Goal: Use online tool/utility: Utilize a website feature to perform a specific function

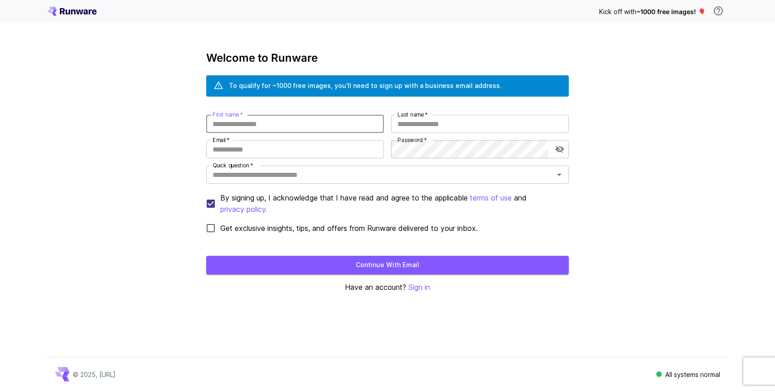
click at [310, 122] on input "First name   *" at bounding box center [295, 124] width 178 height 18
click at [422, 286] on p "Sign in" at bounding box center [419, 286] width 22 height 11
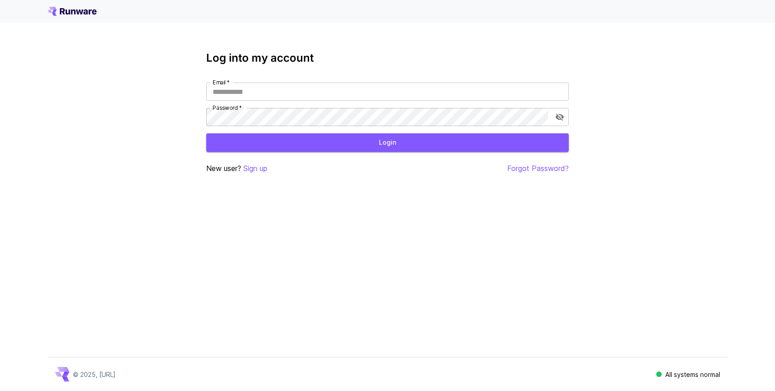
click at [270, 80] on div "Log into my account Email   * Email   * Password   * Password   * Login New use…" at bounding box center [387, 113] width 363 height 122
click at [273, 90] on input "Email   *" at bounding box center [387, 91] width 363 height 18
type input "**********"
click at [298, 142] on button "Login" at bounding box center [387, 142] width 363 height 19
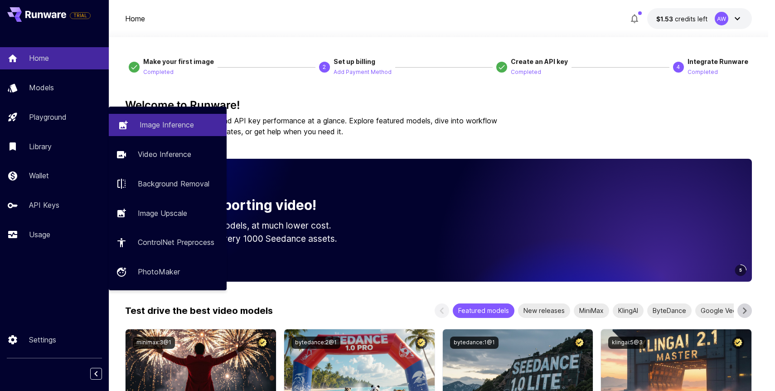
click at [155, 126] on p "Image Inference" at bounding box center [167, 124] width 54 height 11
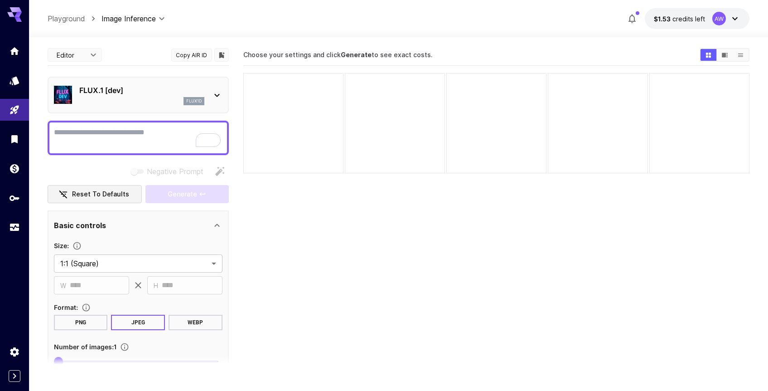
click at [117, 122] on div at bounding box center [138, 138] width 181 height 34
click at [117, 125] on div at bounding box center [138, 138] width 181 height 34
click at [120, 138] on textarea "Negative Prompt" at bounding box center [138, 138] width 169 height 22
paste textarea "**********"
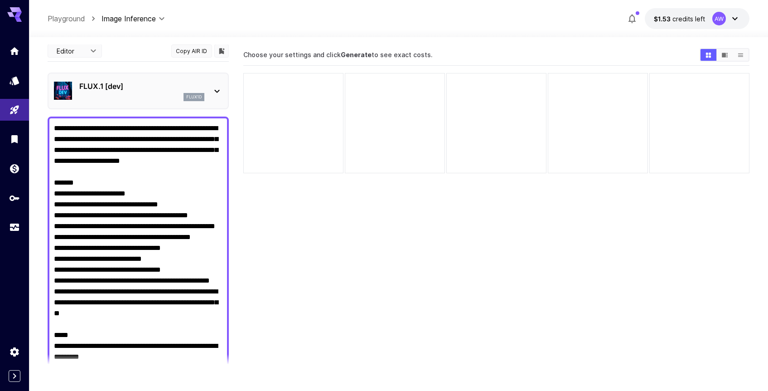
drag, startPoint x: 159, startPoint y: 202, endPoint x: 109, endPoint y: 202, distance: 49.8
drag, startPoint x: 187, startPoint y: 214, endPoint x: 150, endPoint y: 213, distance: 36.8
drag, startPoint x: 149, startPoint y: 228, endPoint x: 106, endPoint y: 228, distance: 43.0
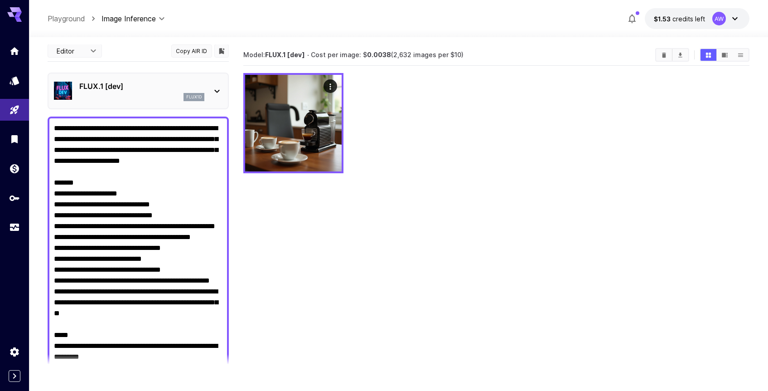
drag, startPoint x: 124, startPoint y: 281, endPoint x: 186, endPoint y: 281, distance: 62.5
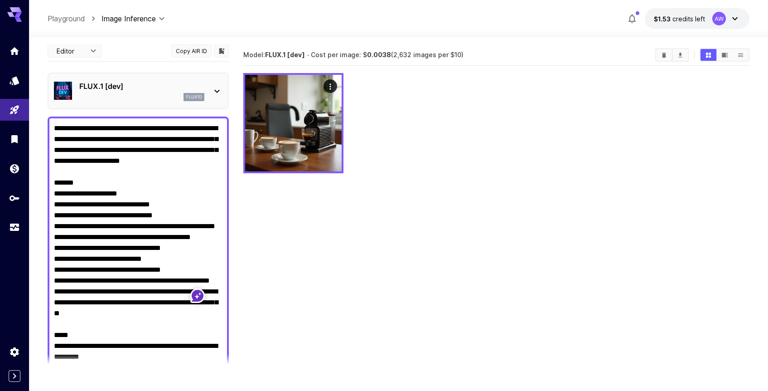
drag, startPoint x: 183, startPoint y: 281, endPoint x: 127, endPoint y: 282, distance: 55.3
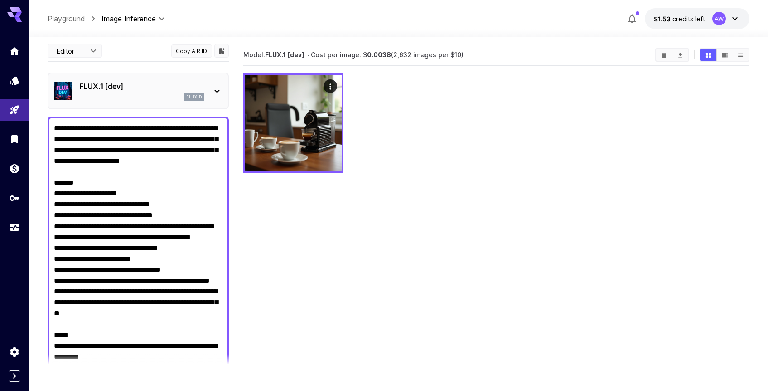
drag, startPoint x: 138, startPoint y: 300, endPoint x: 181, endPoint y: 300, distance: 42.6
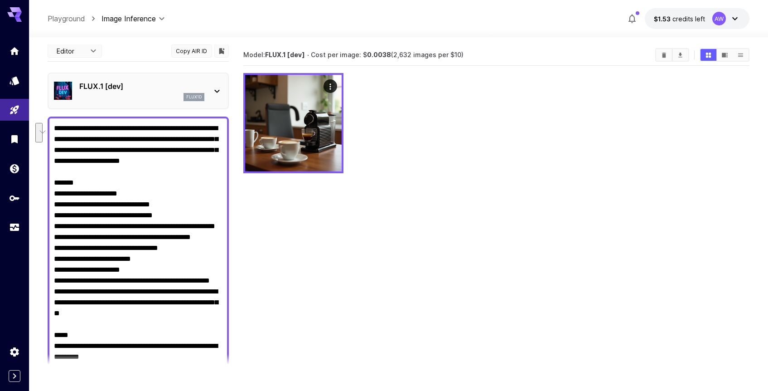
drag, startPoint x: 146, startPoint y: 312, endPoint x: 81, endPoint y: 326, distance: 67.2
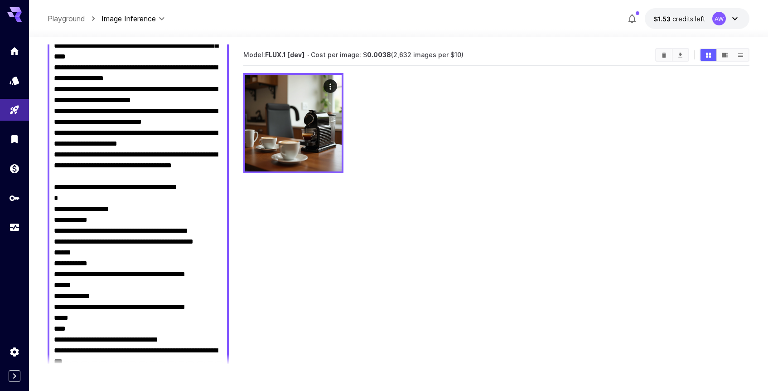
scroll to position [424, 0]
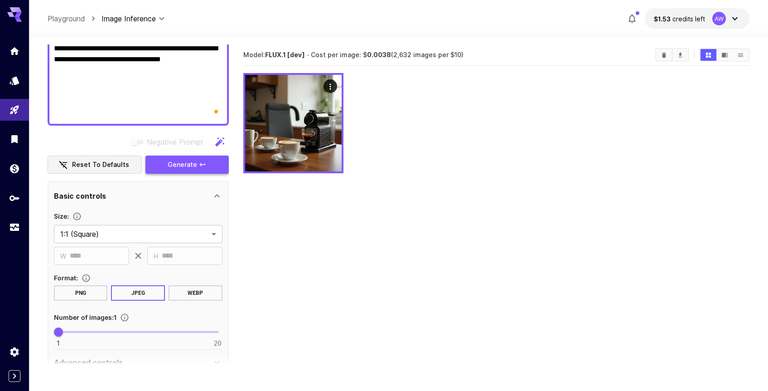
click at [171, 169] on span "Generate" at bounding box center [182, 164] width 29 height 11
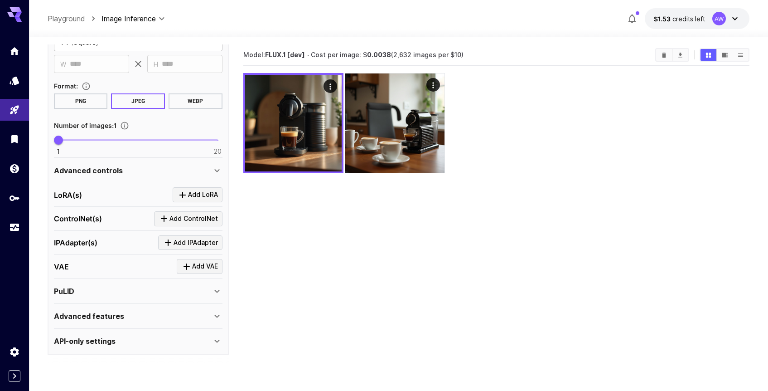
click at [135, 310] on div "Advanced features" at bounding box center [133, 315] width 158 height 11
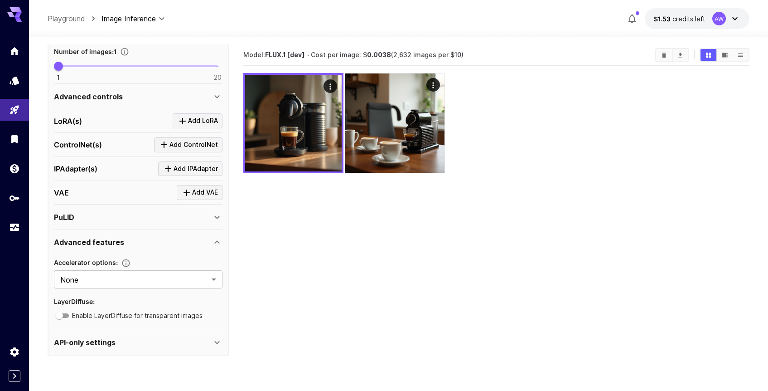
click at [134, 345] on div "API-only settings" at bounding box center [133, 342] width 158 height 11
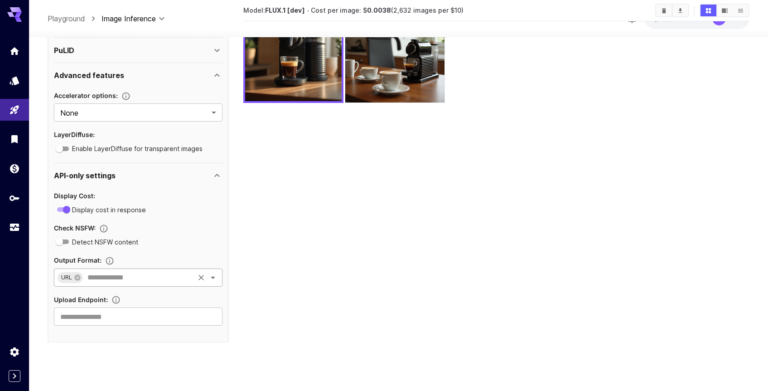
click at [108, 276] on input "text" at bounding box center [138, 277] width 109 height 13
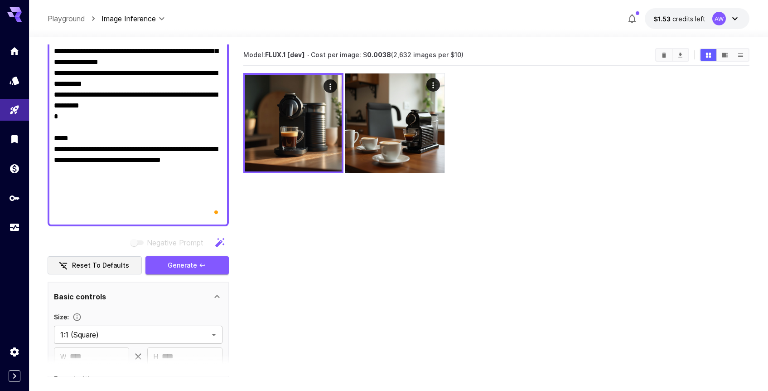
scroll to position [730, 0]
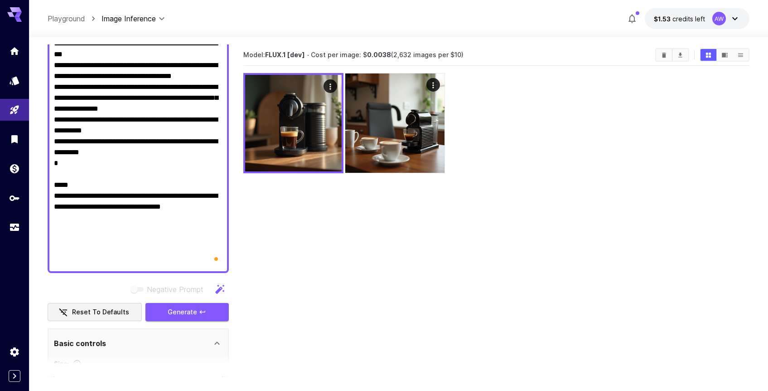
drag, startPoint x: 218, startPoint y: 250, endPoint x: 131, endPoint y: 174, distance: 115.0
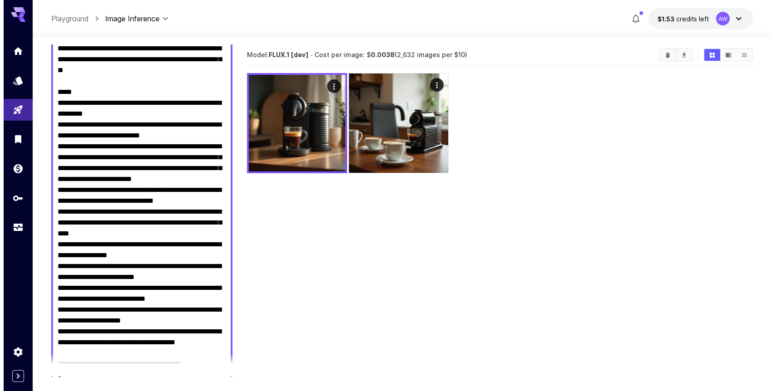
scroll to position [0, 0]
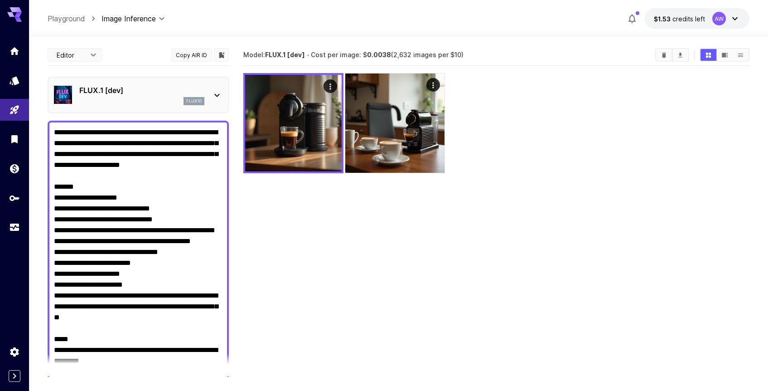
click at [82, 99] on div "flux1d" at bounding box center [141, 101] width 125 height 8
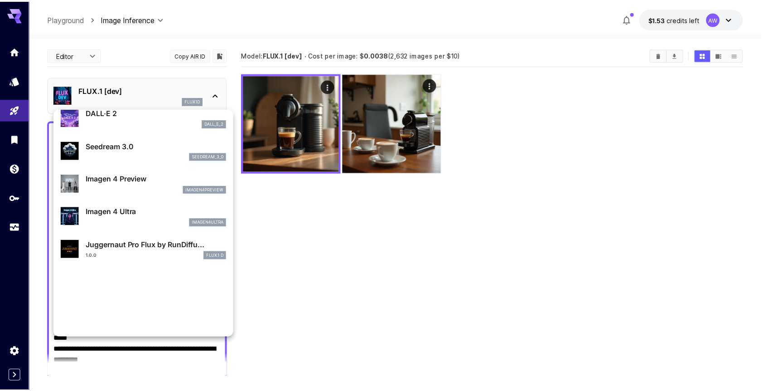
scroll to position [126, 0]
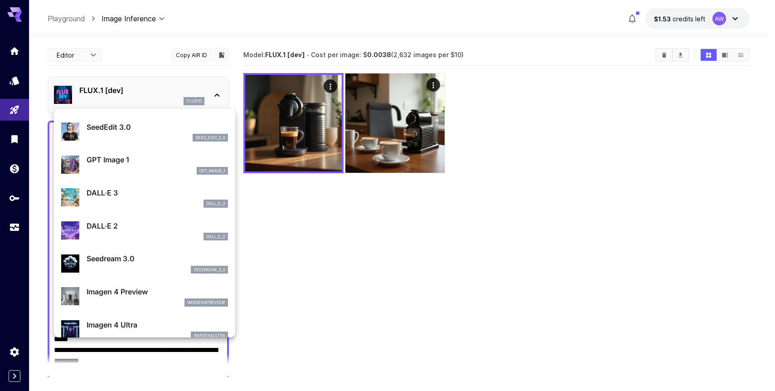
click at [151, 197] on p "DALL·E 3" at bounding box center [157, 192] width 141 height 11
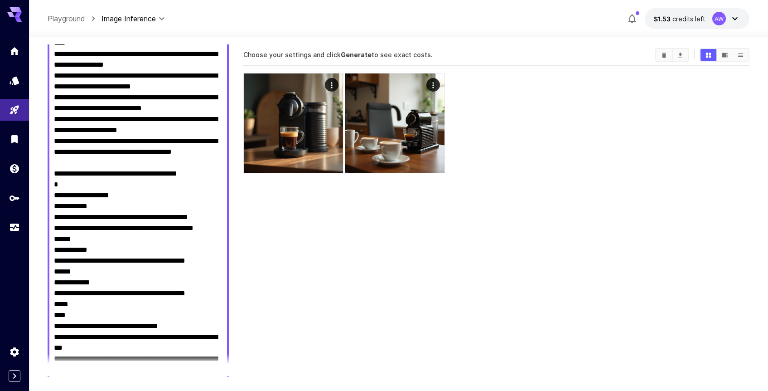
scroll to position [739, 0]
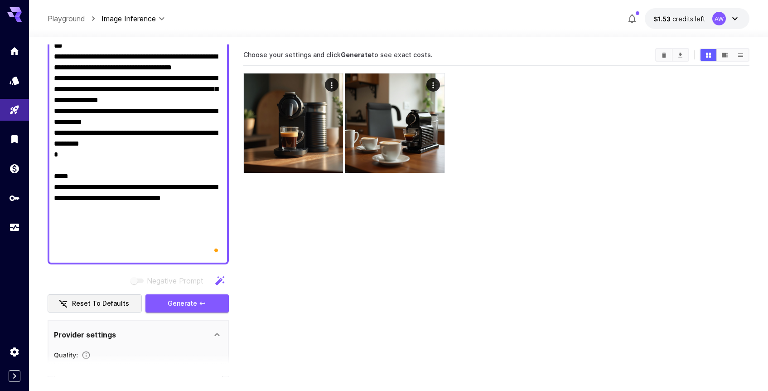
drag, startPoint x: 218, startPoint y: 243, endPoint x: 204, endPoint y: 232, distance: 17.8
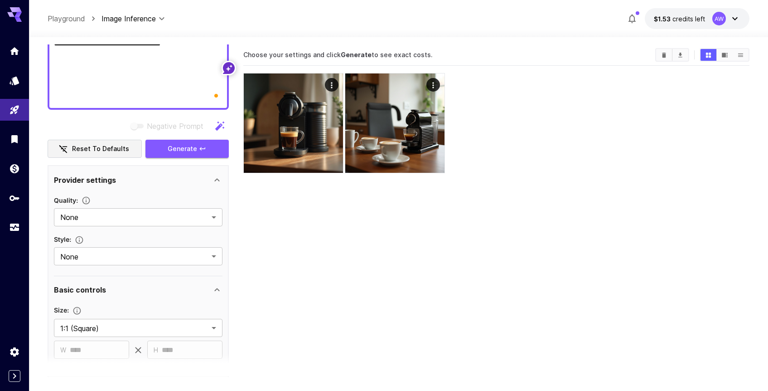
scroll to position [848, 0]
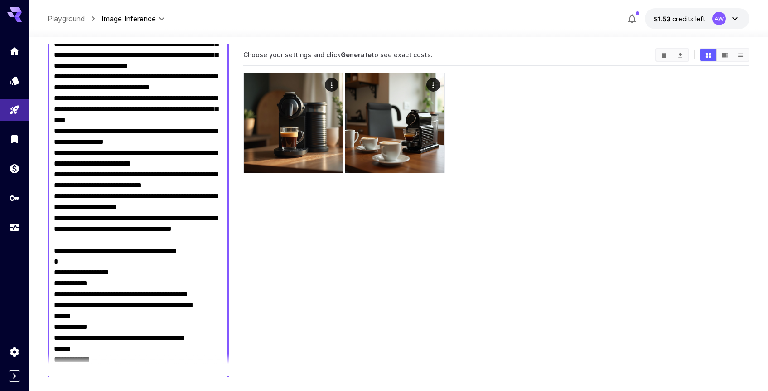
scroll to position [0, 0]
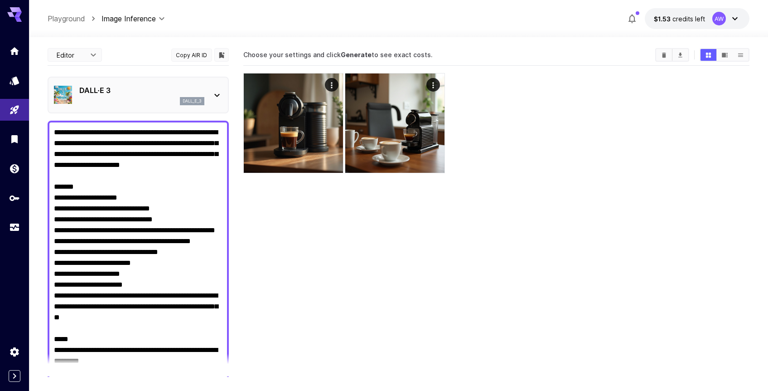
drag, startPoint x: 184, startPoint y: 133, endPoint x: 56, endPoint y: -9, distance: 190.9
click at [56, 0] on html "**********" at bounding box center [384, 231] width 768 height 462
type textarea "**********"
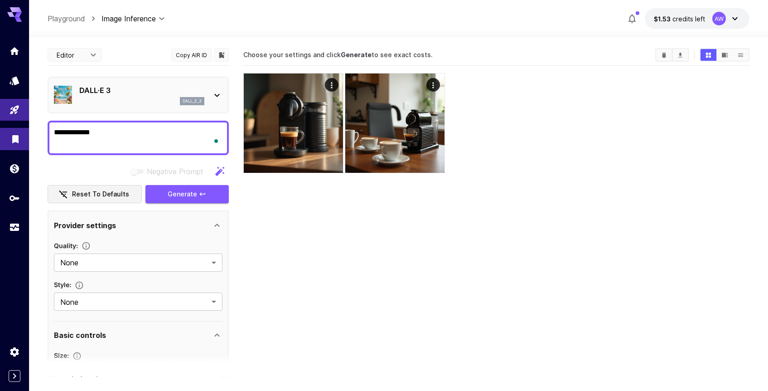
drag, startPoint x: 106, startPoint y: 131, endPoint x: 28, endPoint y: 129, distance: 78.0
click at [28, 129] on div "**********" at bounding box center [384, 231] width 768 height 462
click at [84, 135] on textarea "Negative Prompt" at bounding box center [138, 138] width 169 height 22
paste textarea "**********"
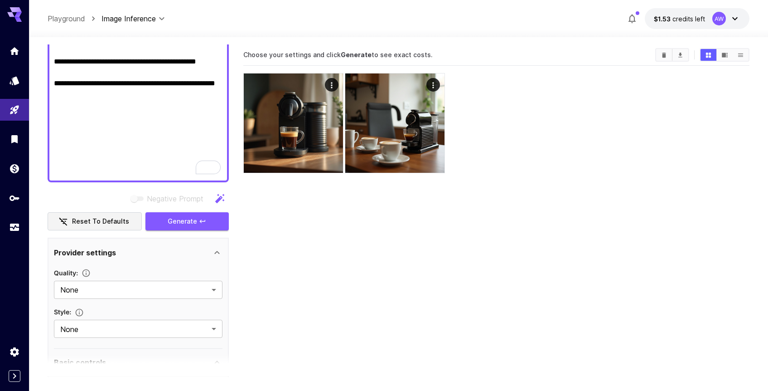
scroll to position [1528, 0]
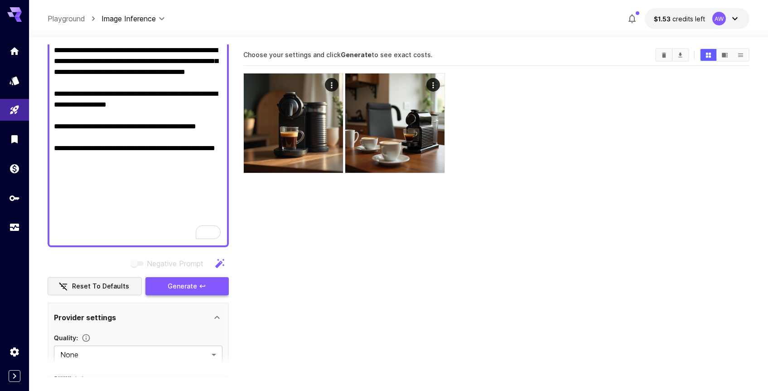
click at [195, 288] on span "Generate" at bounding box center [182, 286] width 29 height 11
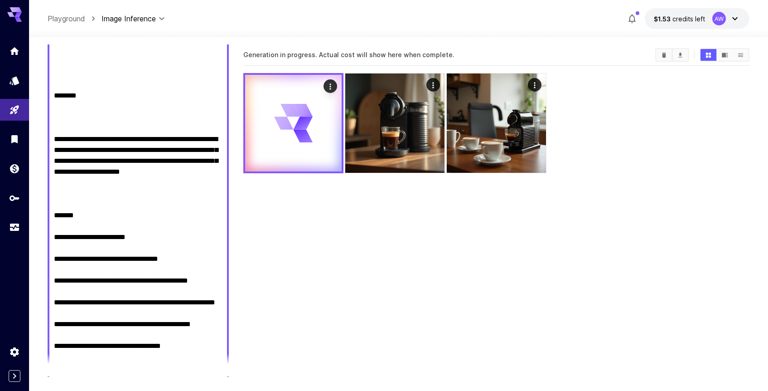
scroll to position [0, 0]
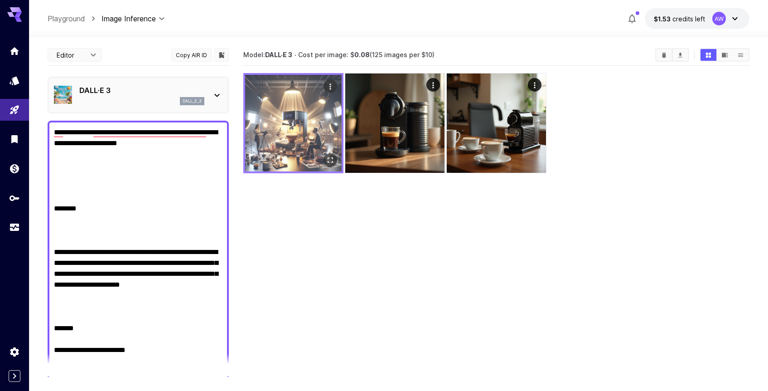
click at [323, 107] on img at bounding box center [293, 123] width 97 height 97
click at [333, 156] on icon "Open in fullscreen" at bounding box center [330, 159] width 9 height 9
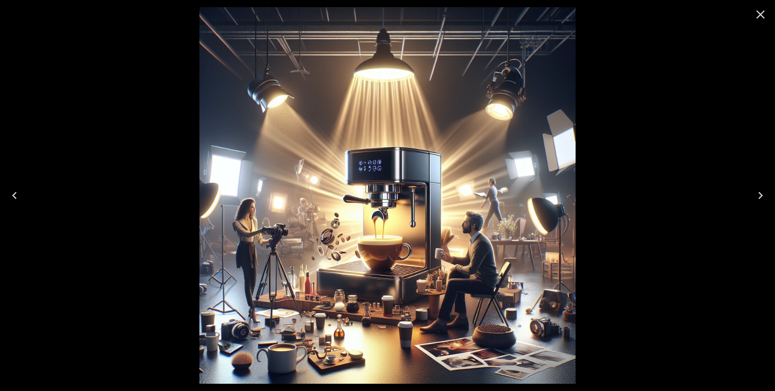
click at [760, 17] on icon "Close" at bounding box center [760, 14] width 15 height 15
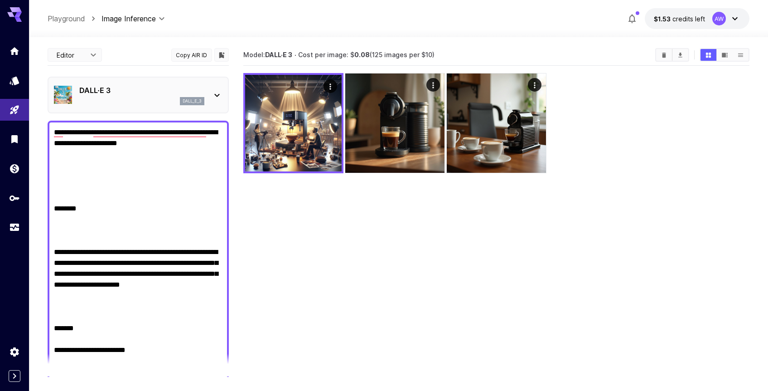
click at [138, 101] on div "dall_e_3" at bounding box center [141, 101] width 125 height 8
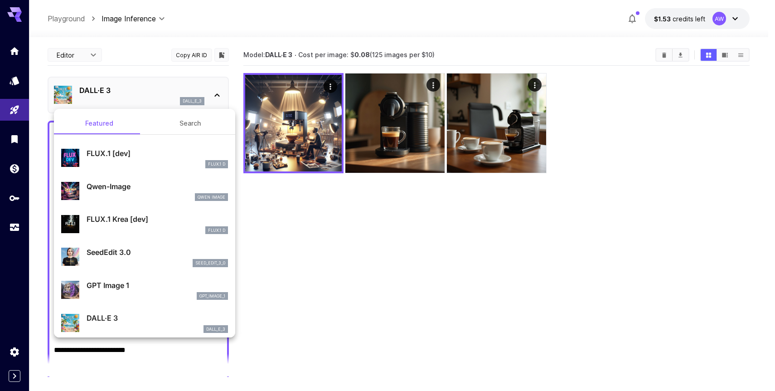
click at [127, 195] on div "Qwen Image" at bounding box center [157, 197] width 141 height 8
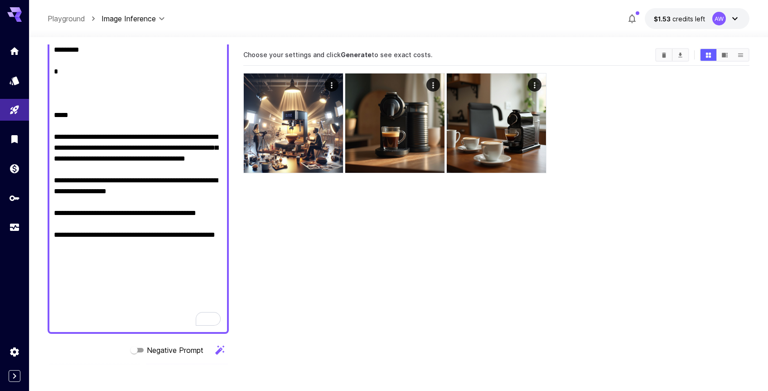
scroll to position [1445, 0]
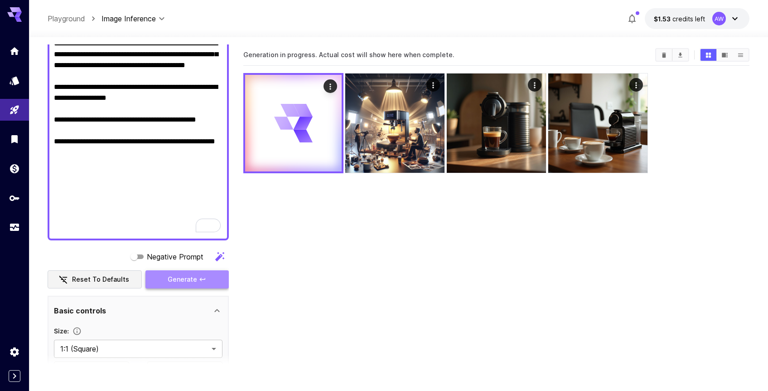
click at [194, 279] on span "Generate" at bounding box center [182, 279] width 29 height 11
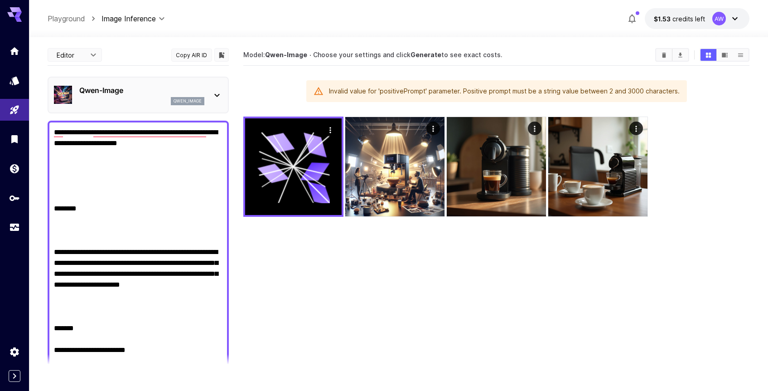
click at [121, 98] on div "qwen_image" at bounding box center [141, 101] width 125 height 8
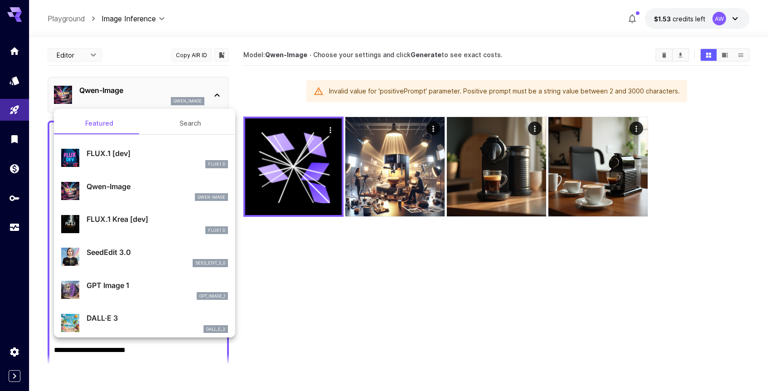
click at [149, 62] on div at bounding box center [387, 195] width 775 height 391
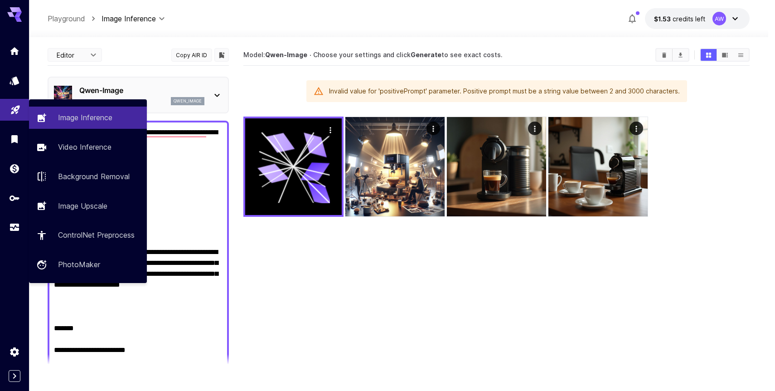
drag, startPoint x: 66, startPoint y: 238, endPoint x: 27, endPoint y: 116, distance: 129.0
click at [27, 116] on div "**********" at bounding box center [384, 231] width 768 height 462
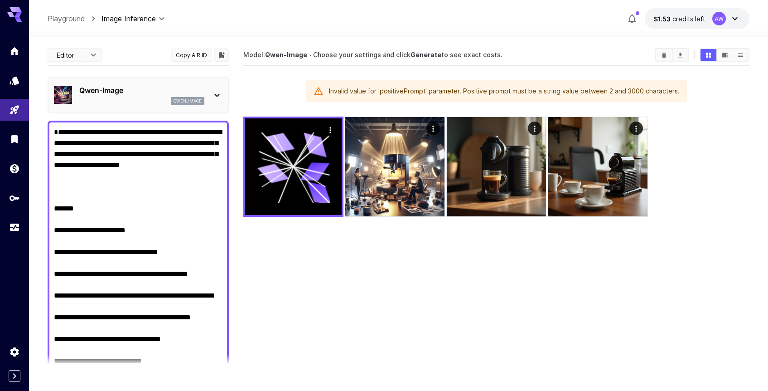
drag, startPoint x: 155, startPoint y: 253, endPoint x: 120, endPoint y: 252, distance: 35.8
drag, startPoint x: 191, startPoint y: 273, endPoint x: 135, endPoint y: 272, distance: 56.2
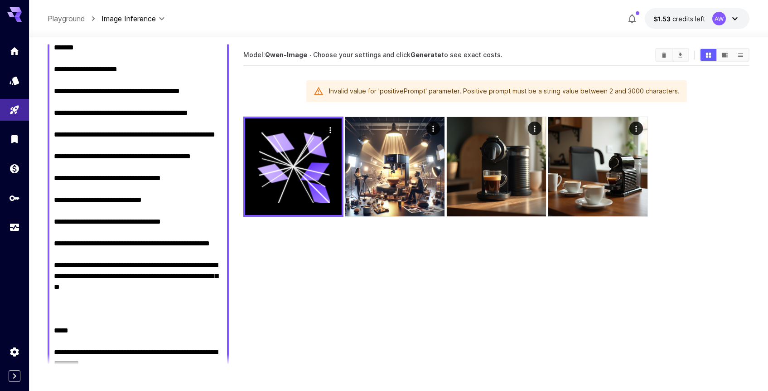
drag, startPoint x: 188, startPoint y: 222, endPoint x: 126, endPoint y: 224, distance: 62.1
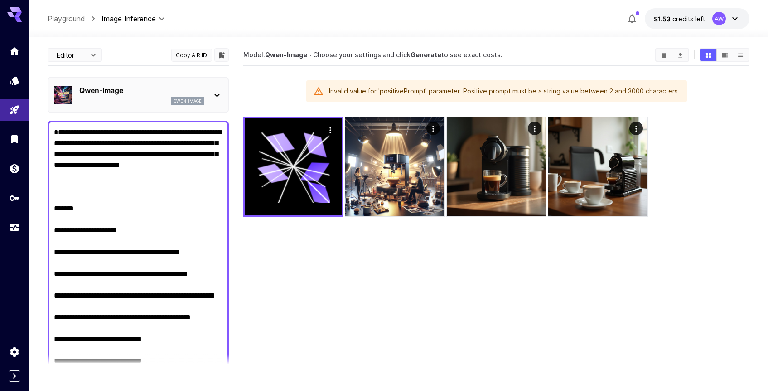
type textarea "**********"
click at [145, 77] on div "[PERSON_NAME]-Image qwen_image" at bounding box center [138, 95] width 181 height 37
click at [145, 90] on p "Qwen-Image" at bounding box center [141, 90] width 125 height 11
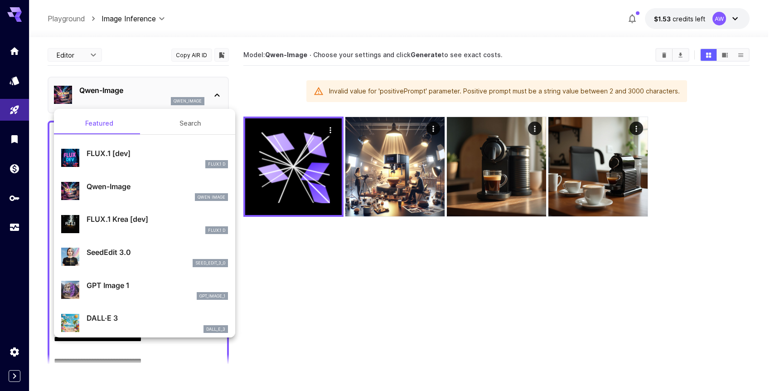
click at [127, 227] on div "FLUX.1 D" at bounding box center [157, 230] width 141 height 8
type input "**"
type input "***"
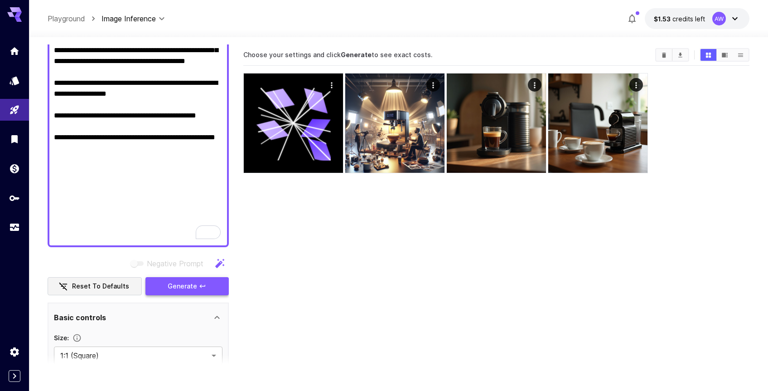
click at [175, 281] on span "Generate" at bounding box center [182, 286] width 29 height 11
